Goal: Complete application form: Complete application form

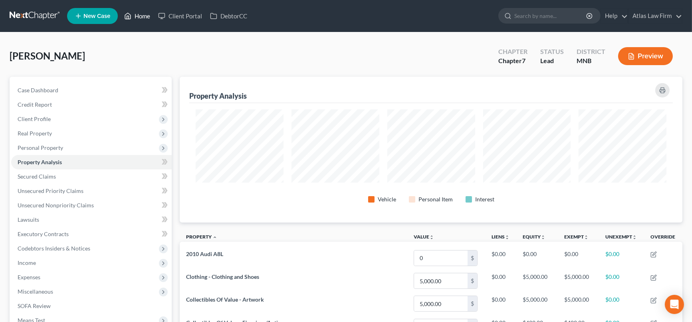
click at [137, 15] on link "Home" at bounding box center [137, 16] width 34 height 14
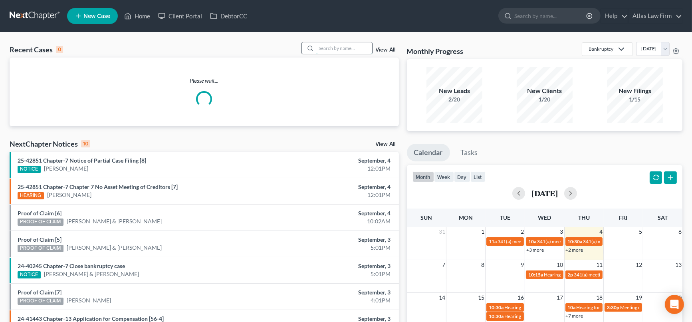
click at [365, 49] on input "search" at bounding box center [344, 48] width 56 height 12
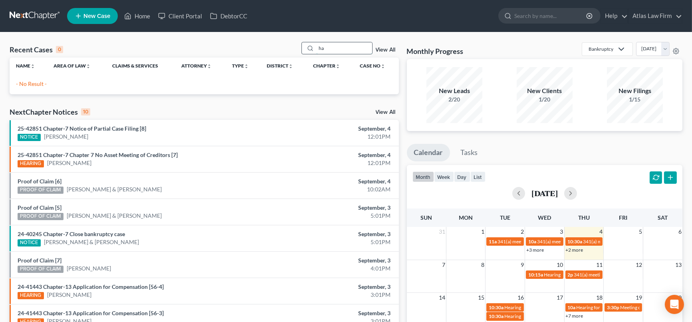
type input "h"
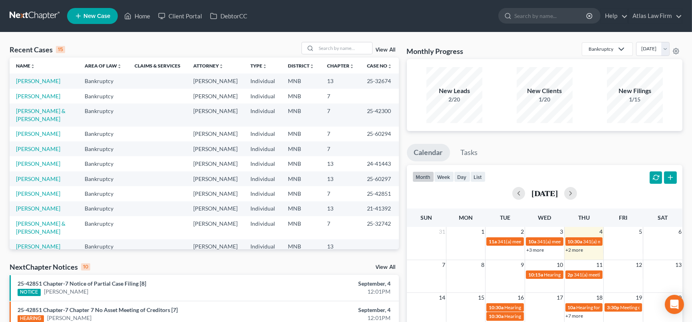
click at [106, 16] on span "New Case" at bounding box center [96, 16] width 27 height 6
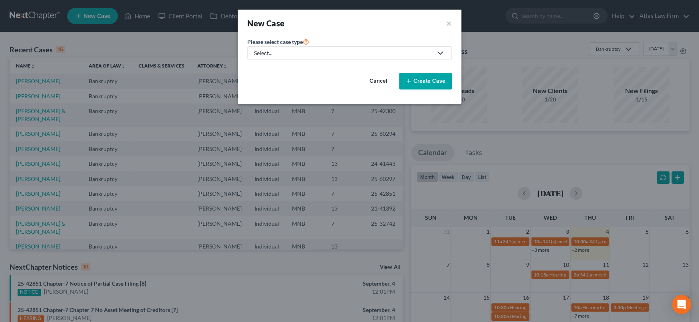
click at [327, 52] on div "Select..." at bounding box center [343, 53] width 178 height 8
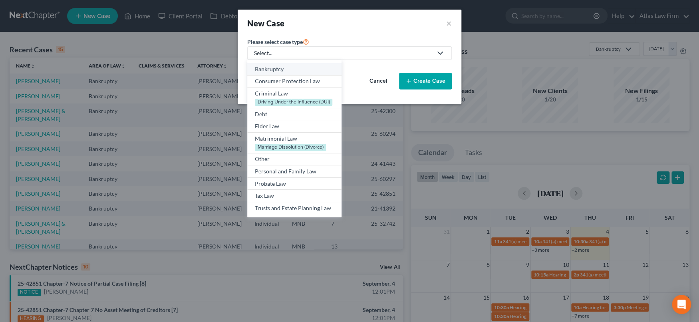
click at [318, 68] on div "Bankruptcy" at bounding box center [294, 69] width 79 height 8
select select "42"
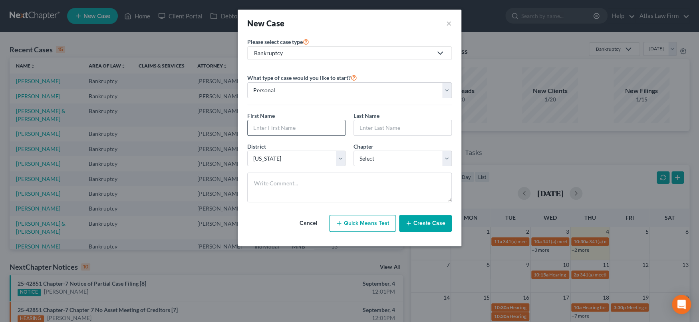
click at [319, 129] on input "text" at bounding box center [296, 127] width 97 height 15
click at [285, 128] on input "text" at bounding box center [296, 127] width 97 height 15
click at [292, 128] on input "text" at bounding box center [296, 127] width 97 height 15
type input "Troy"
type input "Hammill"
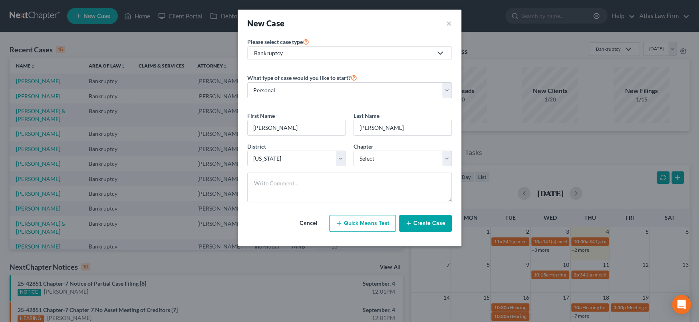
click at [417, 222] on button "Create Case" at bounding box center [425, 223] width 53 height 17
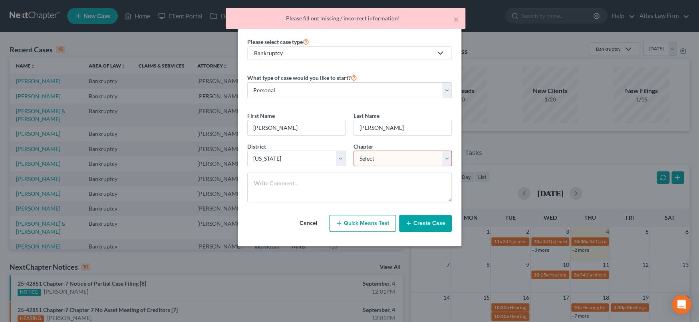
click at [450, 157] on select "Select 7 11 12 13" at bounding box center [402, 159] width 98 height 16
select select "0"
click at [353, 151] on select "Select 7 11 12 13" at bounding box center [402, 159] width 98 height 16
click at [433, 225] on button "Create Case" at bounding box center [425, 223] width 53 height 17
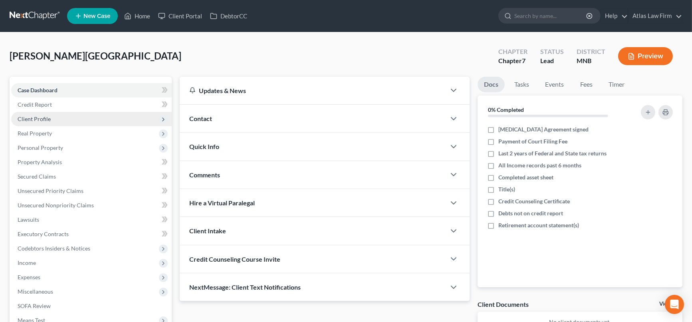
click at [64, 115] on span "Client Profile" at bounding box center [91, 119] width 160 height 14
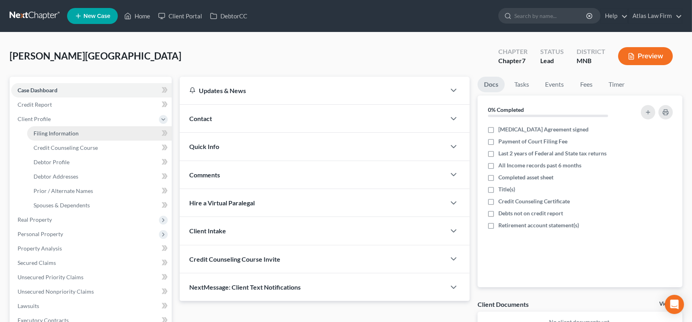
click at [79, 134] on link "Filing Information" at bounding box center [99, 133] width 145 height 14
select select "1"
select select "0"
select select "42"
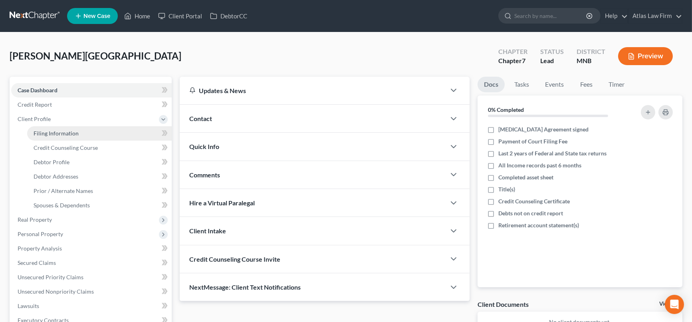
select select "0"
select select "24"
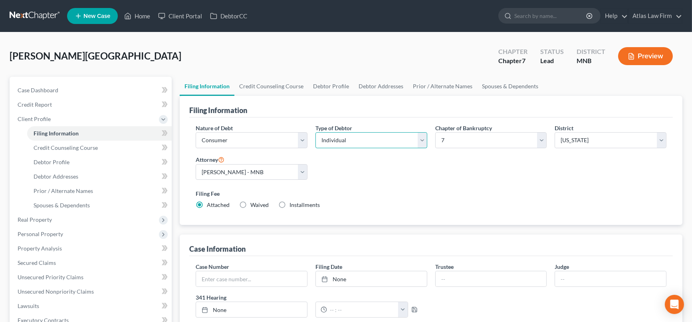
drag, startPoint x: 420, startPoint y: 143, endPoint x: 416, endPoint y: 146, distance: 5.4
click at [422, 143] on select "Select Individual Joint" at bounding box center [371, 140] width 112 height 16
select select "1"
click at [315, 132] on select "Select Individual Joint" at bounding box center [371, 140] width 112 height 16
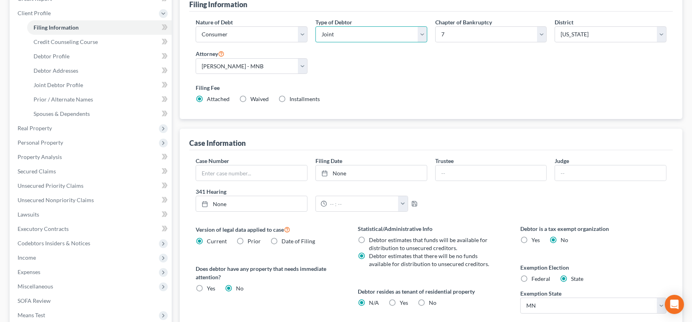
scroll to position [177, 0]
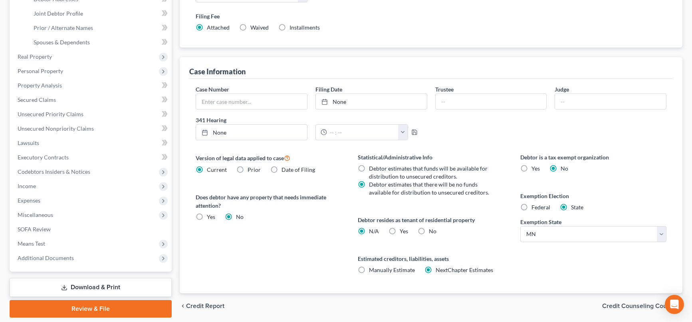
click at [429, 230] on label "No" at bounding box center [433, 231] width 8 height 8
click at [432, 230] on input "No" at bounding box center [434, 229] width 5 height 5
radio input "true"
radio input "false"
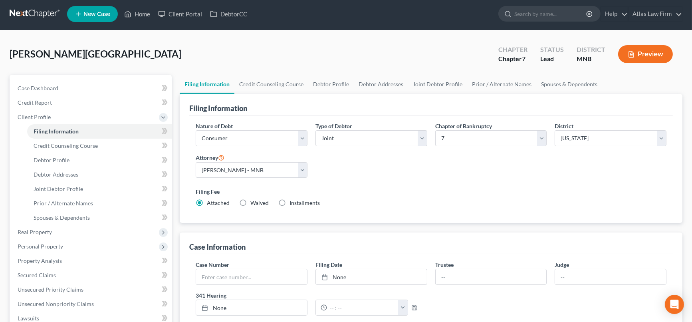
scroll to position [0, 0]
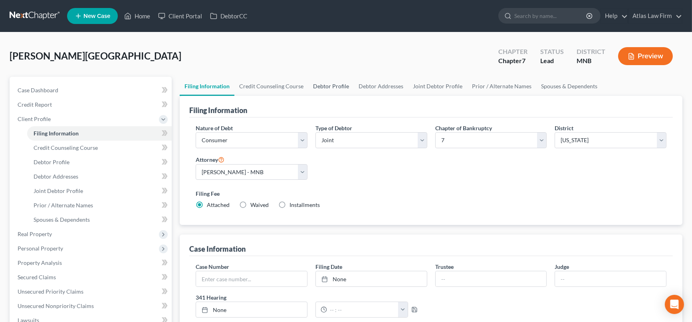
click at [322, 88] on link "Debtor Profile" at bounding box center [331, 86] width 46 height 19
select select "1"
select select "0"
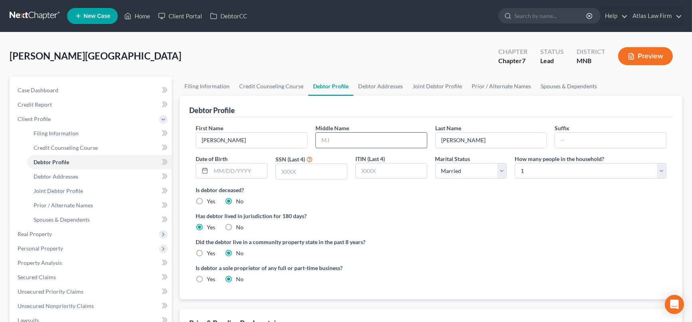
click at [328, 135] on input "text" at bounding box center [371, 140] width 111 height 15
type input "Lynn"
click at [239, 172] on input "text" at bounding box center [239, 170] width 56 height 15
type input "01/02/1971"
click at [428, 84] on link "Joint Debtor Profile" at bounding box center [437, 86] width 59 height 19
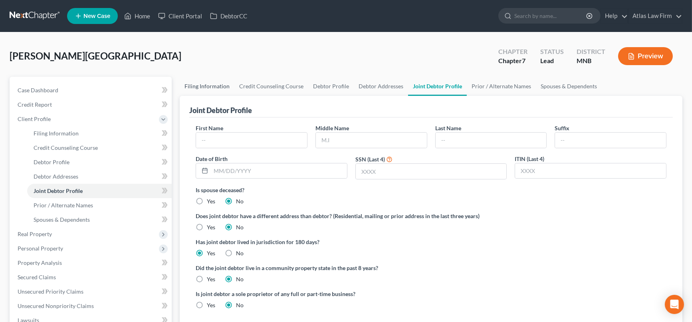
click at [210, 90] on link "Filing Information" at bounding box center [207, 86] width 55 height 19
select select "1"
select select "0"
select select "42"
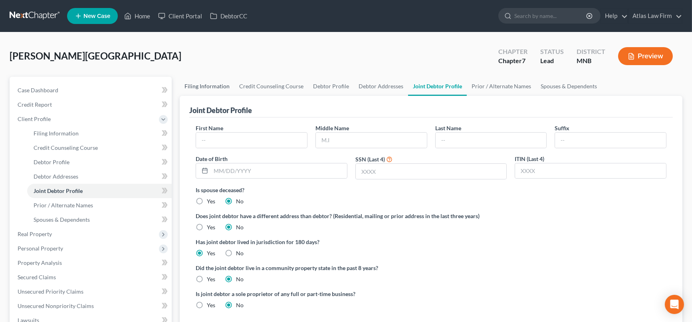
select select "0"
select select "24"
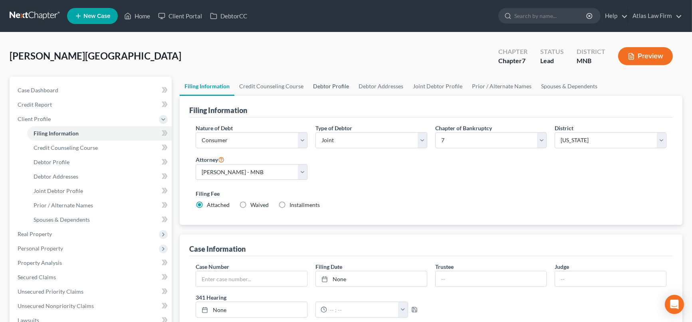
click at [316, 86] on link "Debtor Profile" at bounding box center [331, 86] width 46 height 19
select select "1"
select select "0"
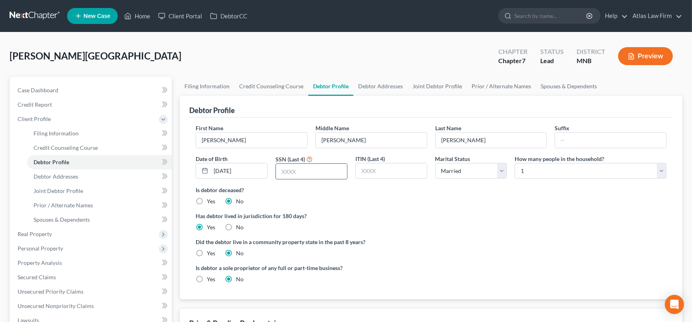
click at [324, 170] on input "text" at bounding box center [311, 171] width 71 height 15
click at [336, 172] on input "text" at bounding box center [311, 171] width 71 height 15
click at [336, 173] on input "text" at bounding box center [311, 171] width 71 height 15
type input "5288"
click at [406, 200] on div "Is debtor deceased? Yes No" at bounding box center [431, 196] width 471 height 20
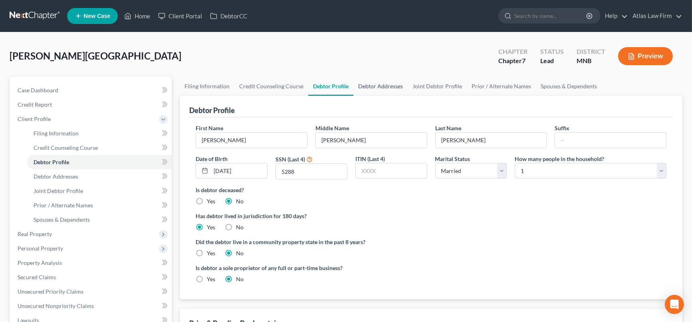
click at [378, 84] on link "Debtor Addresses" at bounding box center [380, 86] width 54 height 19
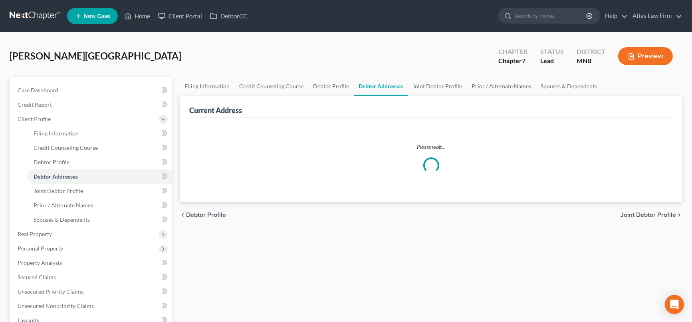
select select "0"
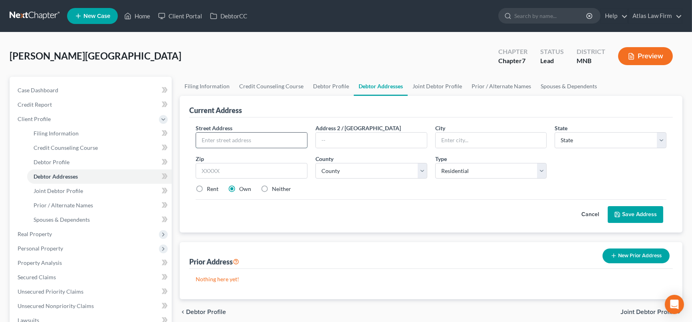
click at [277, 133] on input "text" at bounding box center [251, 140] width 111 height 15
type input "26485 Variolite St NW"
type input "55070"
type input "Saint Francis"
select select "24"
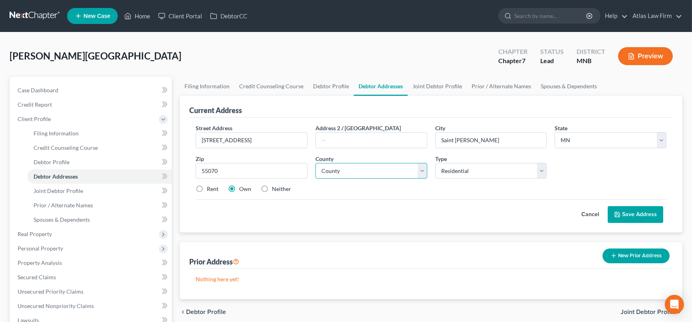
click at [424, 170] on select "County Aitkin County Anoka County Becker County Beltrami County Benton County B…" at bounding box center [371, 171] width 112 height 16
select select "1"
click at [315, 163] on select "County Aitkin County Anoka County Becker County Beltrami County Benton County B…" at bounding box center [371, 171] width 112 height 16
click at [630, 215] on button "Save Address" at bounding box center [635, 214] width 55 height 17
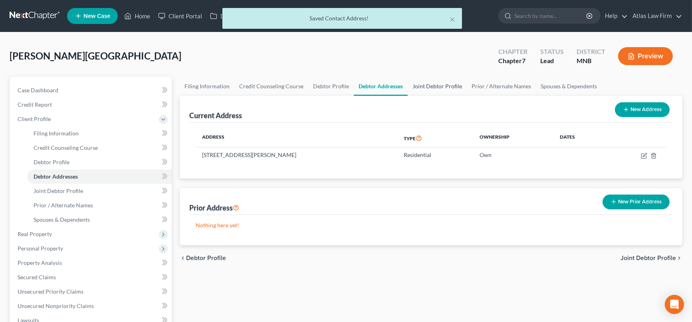
click at [438, 85] on link "Joint Debtor Profile" at bounding box center [437, 86] width 59 height 19
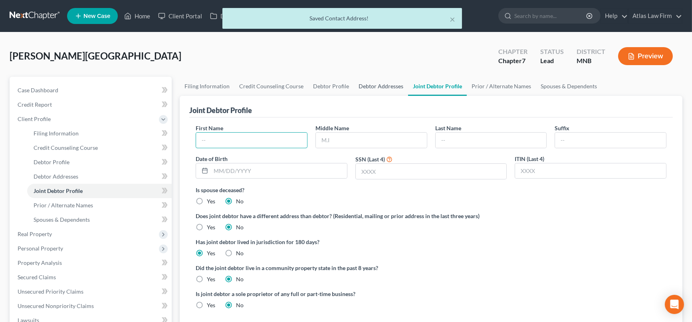
drag, startPoint x: 242, startPoint y: 138, endPoint x: 400, endPoint y: 93, distance: 164.3
click at [242, 137] on input "text" at bounding box center [251, 140] width 111 height 15
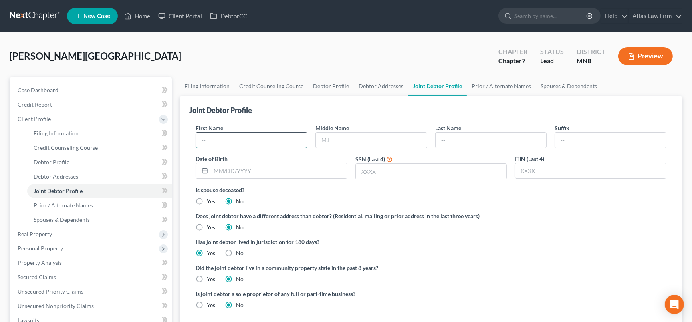
click at [287, 139] on input "text" at bounding box center [251, 140] width 111 height 15
type input "Heather"
type input "Theresa"
type input "Hammill"
type input "06/24/1975"
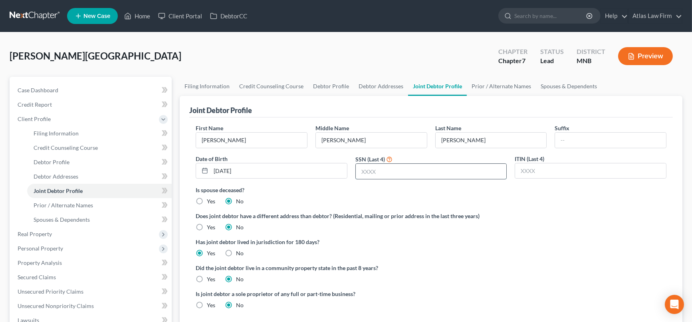
click at [412, 169] on input "text" at bounding box center [431, 171] width 151 height 15
type input "4058"
click at [432, 248] on div "Has joint debtor lived in jurisdiction for 180 days? Yes No Debtor must reside …" at bounding box center [431, 248] width 471 height 20
click at [474, 83] on link "Prior / Alternate Names" at bounding box center [501, 86] width 69 height 19
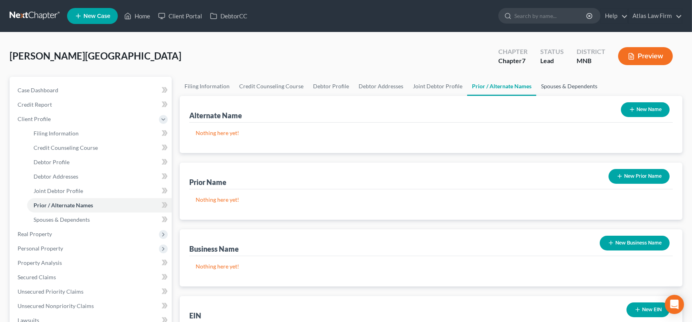
click at [557, 87] on link "Spouses & Dependents" at bounding box center [569, 86] width 66 height 19
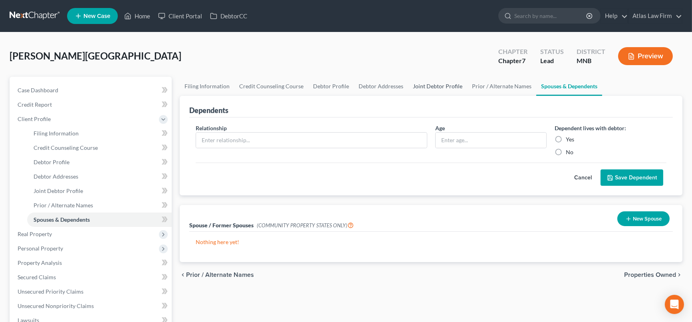
click at [433, 86] on link "Joint Debtor Profile" at bounding box center [437, 86] width 59 height 19
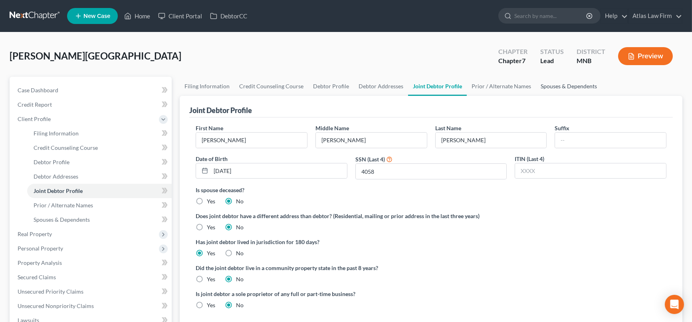
click at [540, 85] on link "Spouses & Dependents" at bounding box center [569, 86] width 66 height 19
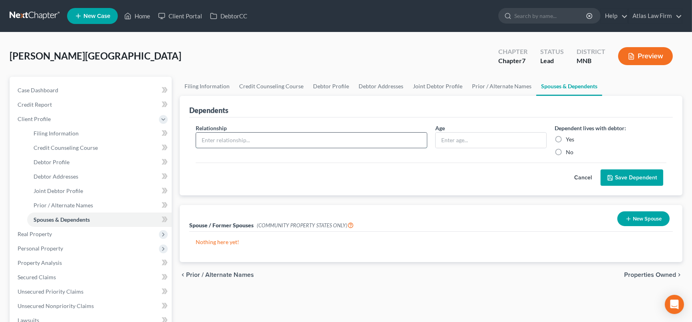
click at [283, 139] on input "text" at bounding box center [311, 140] width 230 height 15
type input "Child"
click at [481, 143] on input "text" at bounding box center [491, 140] width 111 height 15
type input "20"
click at [566, 137] on label "Yes" at bounding box center [570, 139] width 8 height 8
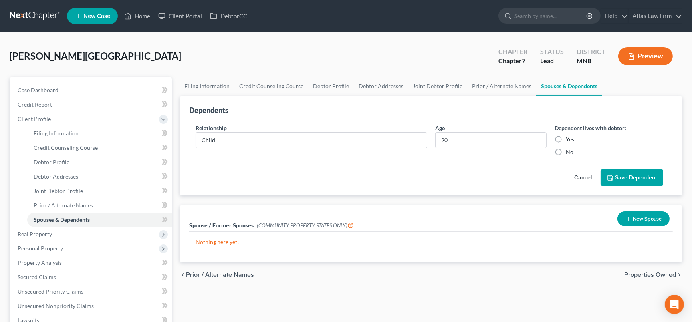
click at [569, 137] on input "Yes" at bounding box center [571, 137] width 5 height 5
radio input "true"
click at [632, 174] on button "Save Dependent" at bounding box center [631, 177] width 63 height 17
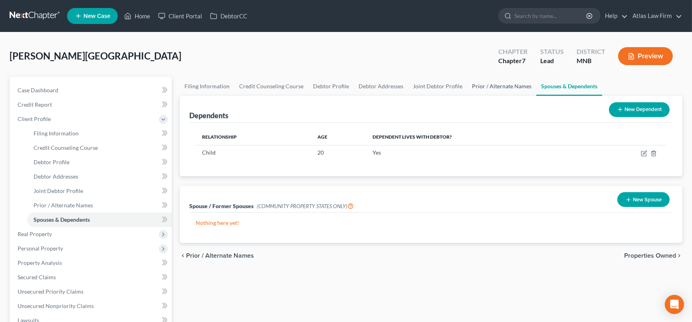
click at [484, 85] on link "Prior / Alternate Names" at bounding box center [501, 86] width 69 height 19
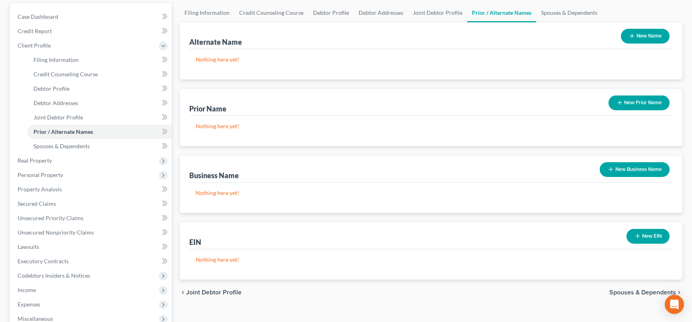
scroll to position [89, 0]
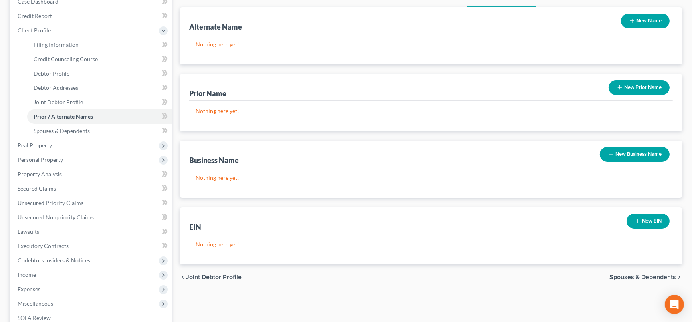
click at [635, 148] on button "New Business Name" at bounding box center [635, 154] width 70 height 15
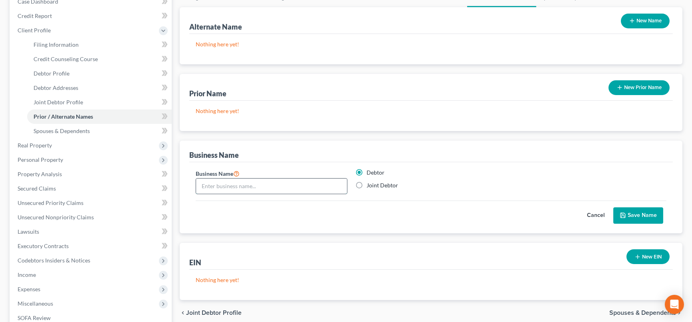
click at [236, 186] on input "text" at bounding box center [271, 185] width 151 height 15
click at [263, 187] on input "text" at bounding box center [271, 185] width 151 height 15
type input "Central Fence, LLC"
click at [367, 184] on label "Joint Debtor" at bounding box center [383, 185] width 32 height 8
click at [370, 184] on input "Joint Debtor" at bounding box center [372, 183] width 5 height 5
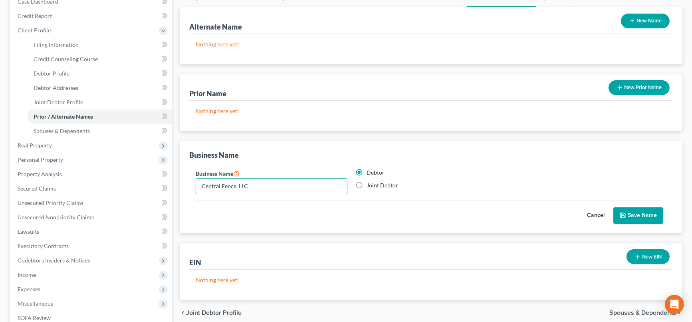
radio input "true"
click at [367, 168] on label "Debtor" at bounding box center [376, 172] width 18 height 8
click at [370, 168] on input "Debtor" at bounding box center [372, 170] width 5 height 5
radio input "true"
radio input "false"
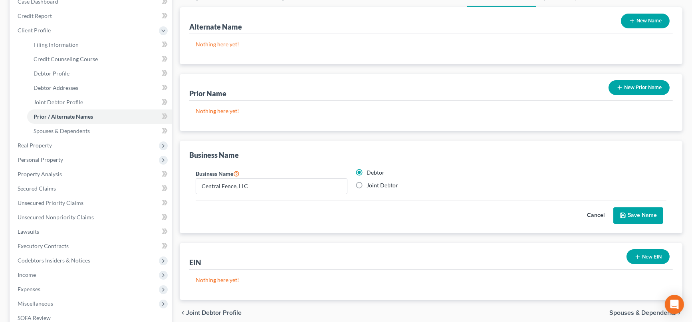
click at [646, 211] on button "Save Name" at bounding box center [638, 215] width 50 height 17
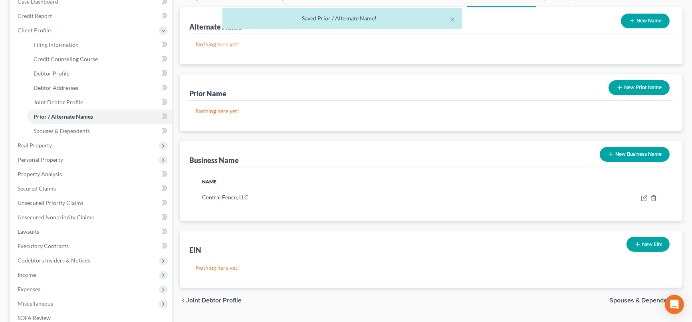
click at [608, 154] on icon "button" at bounding box center [611, 154] width 6 height 6
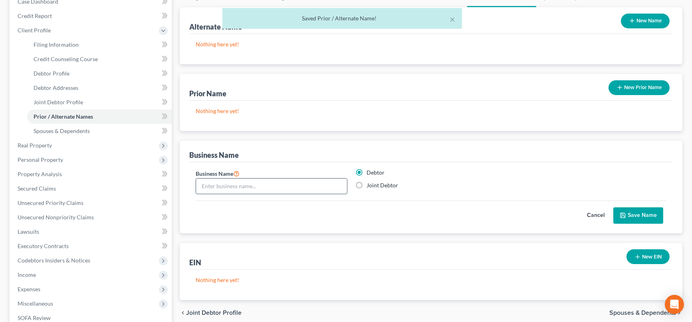
click at [285, 187] on input "text" at bounding box center [271, 185] width 151 height 15
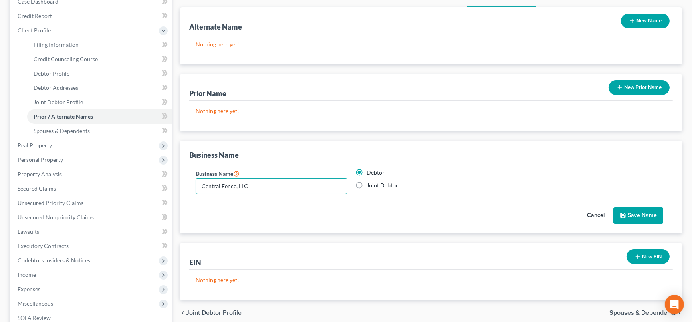
type input "Central Fence, LLC"
click at [367, 185] on label "Joint Debtor" at bounding box center [383, 185] width 32 height 8
click at [370, 185] on input "Joint Debtor" at bounding box center [372, 183] width 5 height 5
radio input "true"
radio input "false"
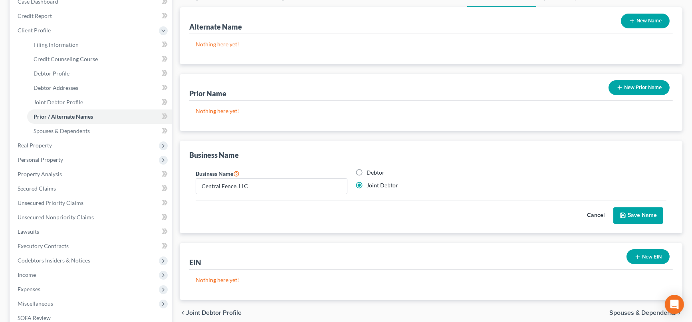
click at [649, 213] on button "Save Name" at bounding box center [638, 215] width 50 height 17
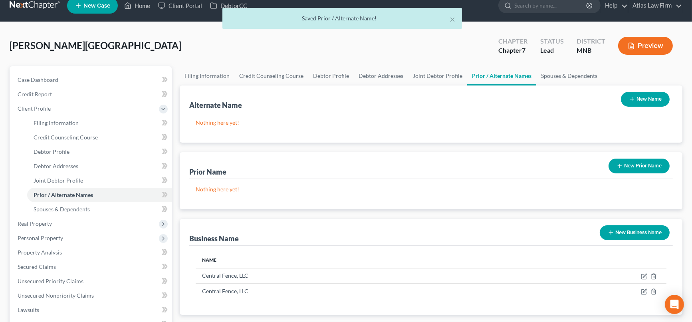
scroll to position [0, 0]
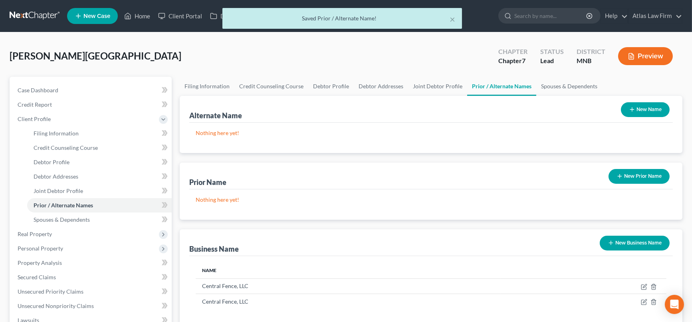
click at [650, 52] on button "Preview" at bounding box center [645, 56] width 55 height 18
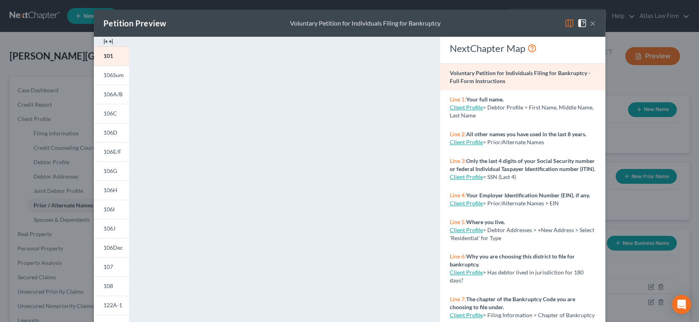
click at [590, 27] on button "×" at bounding box center [593, 23] width 6 height 10
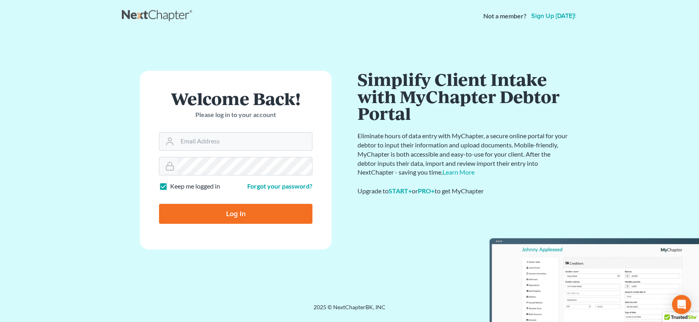
type input "[EMAIL_ADDRESS][DOMAIN_NAME]"
click at [240, 212] on input "Log In" at bounding box center [235, 214] width 153 height 20
type input "Thinking..."
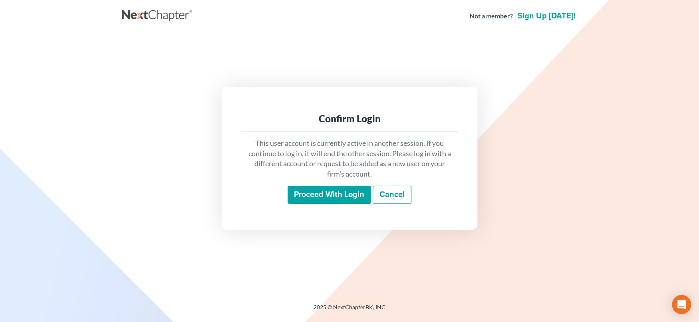
click at [313, 193] on input "Proceed with login" at bounding box center [328, 195] width 83 height 18
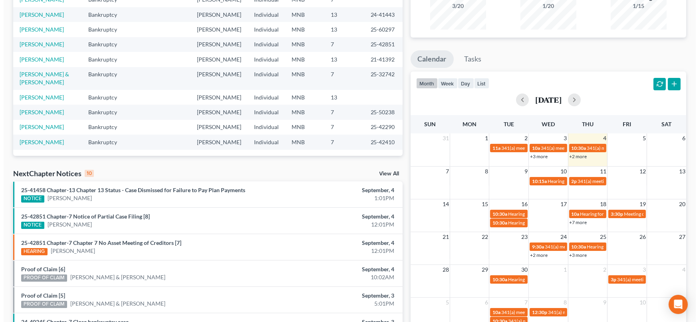
scroll to position [177, 0]
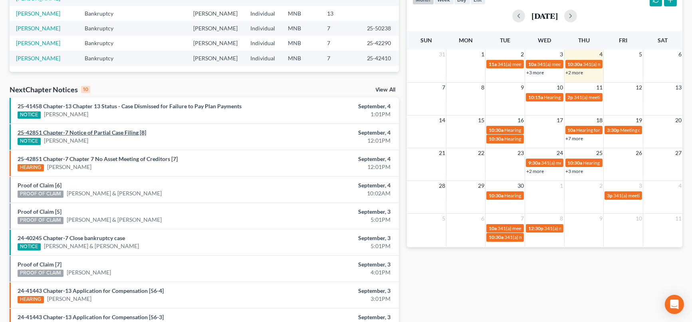
click at [129, 131] on link "25-42851 Chapter-7 Notice of Partial Case Filing [8]" at bounding box center [82, 132] width 129 height 7
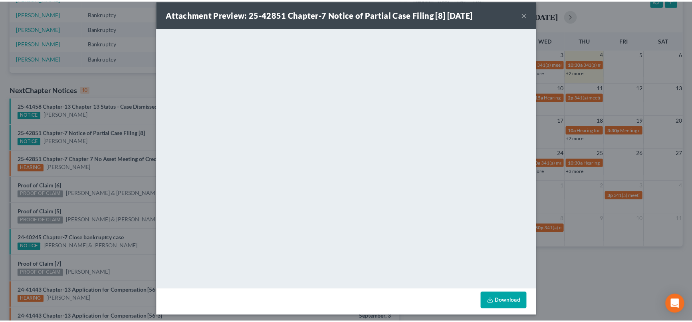
scroll to position [12, 0]
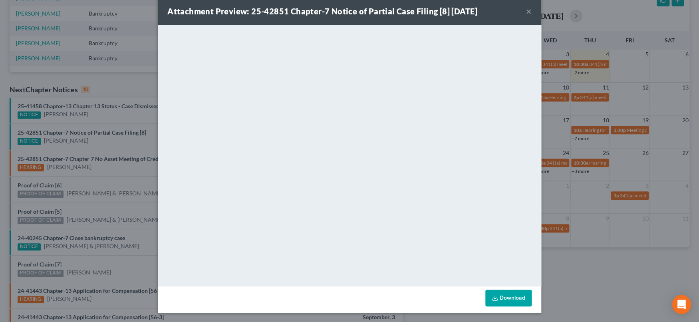
click at [526, 10] on button "×" at bounding box center [529, 11] width 6 height 10
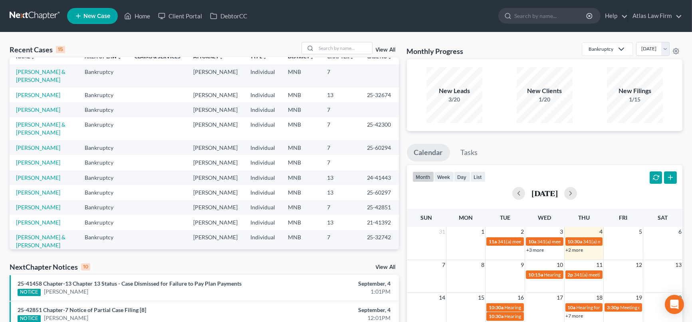
scroll to position [0, 0]
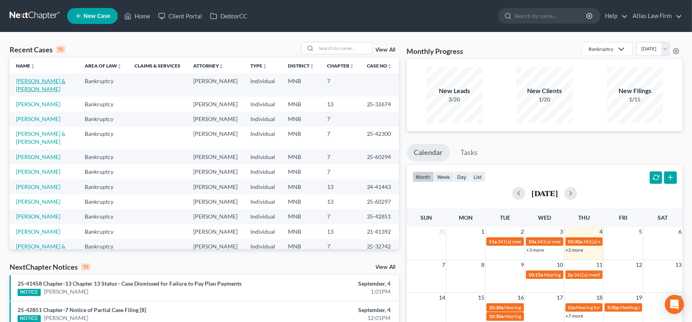
click at [30, 83] on link "[PERSON_NAME] & [PERSON_NAME]" at bounding box center [41, 84] width 50 height 15
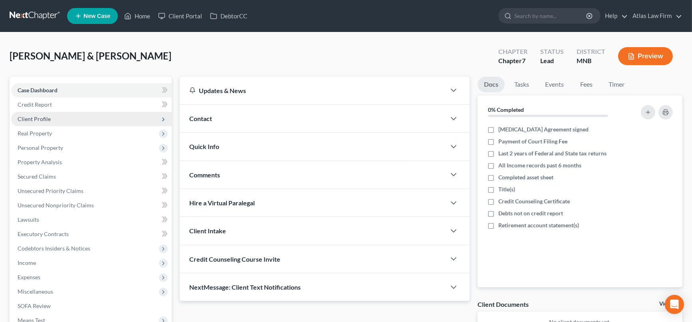
click at [57, 118] on span "Client Profile" at bounding box center [91, 119] width 160 height 14
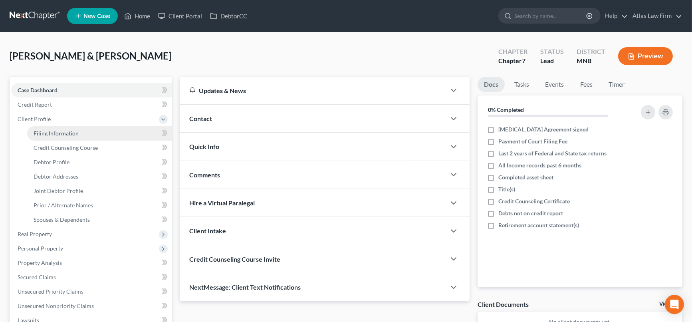
click at [103, 127] on link "Filing Information" at bounding box center [99, 133] width 145 height 14
select select "1"
select select "0"
select select "24"
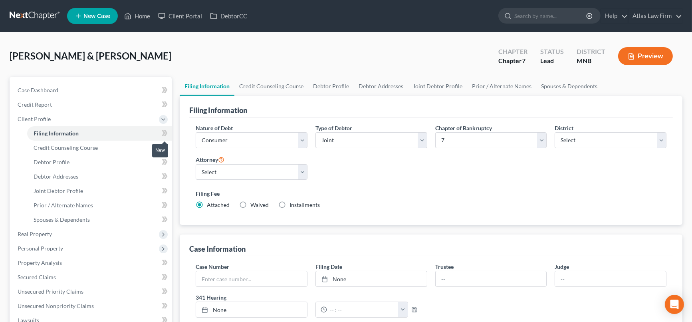
click at [166, 128] on icon at bounding box center [165, 133] width 6 height 10
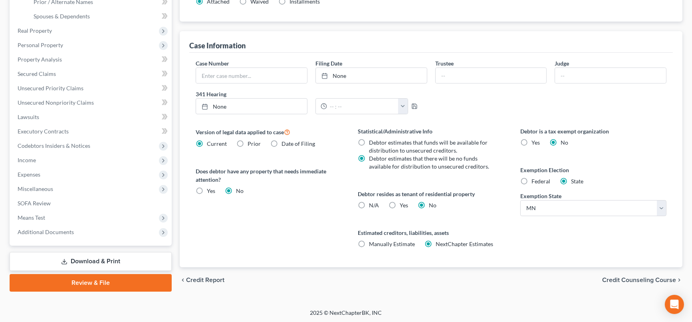
scroll to position [26, 0]
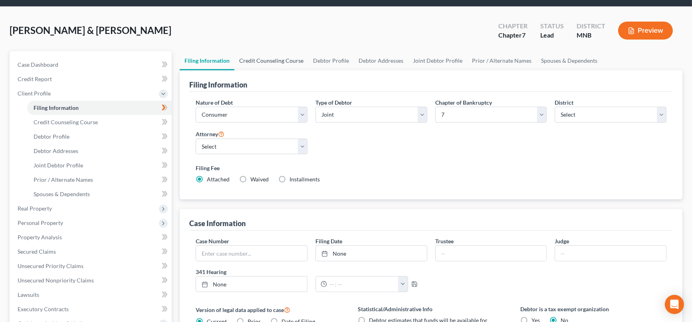
click at [277, 58] on link "Credit Counseling Course" at bounding box center [271, 60] width 74 height 19
